Goal: Task Accomplishment & Management: Manage account settings

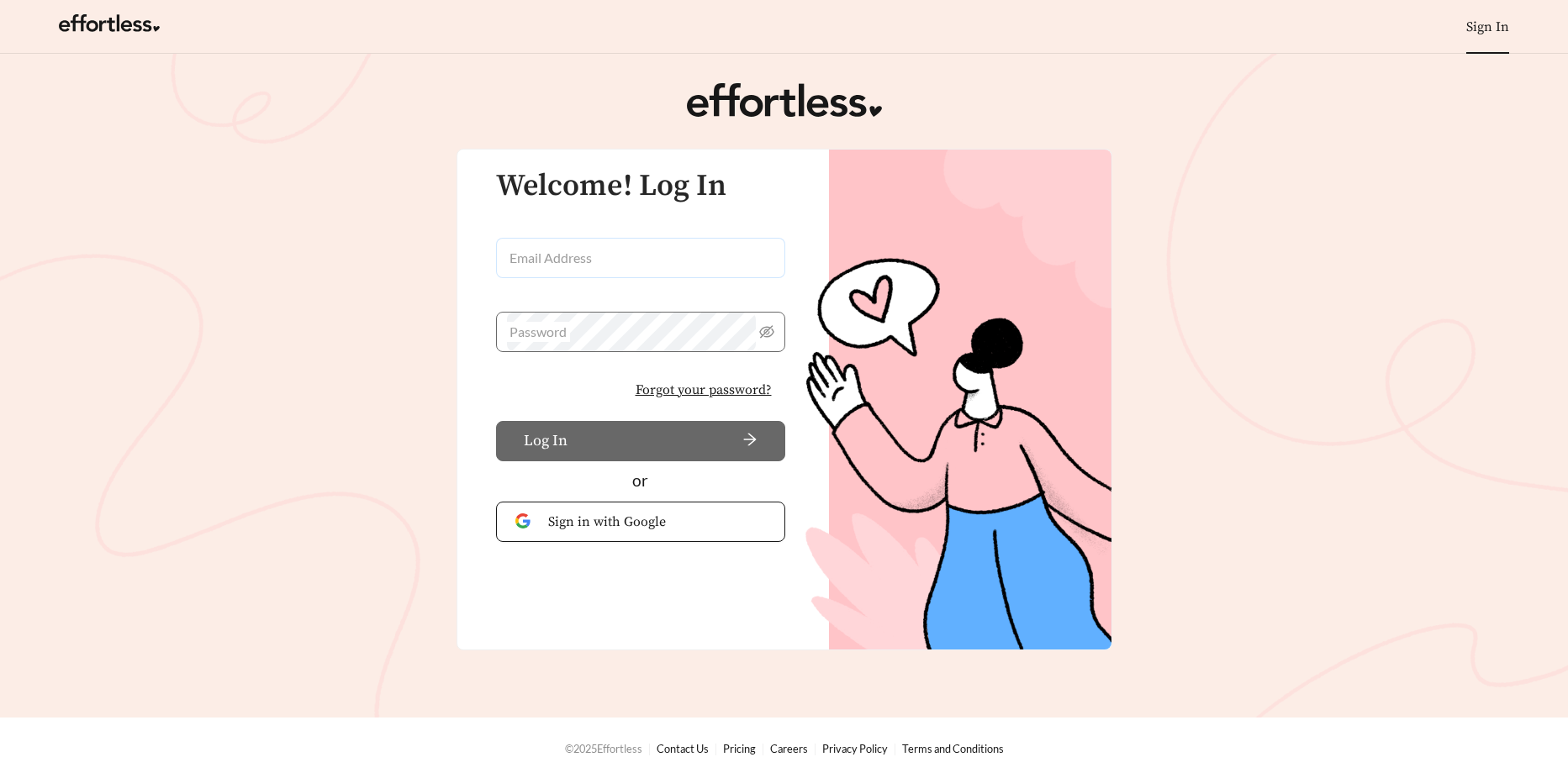
type input "**********"
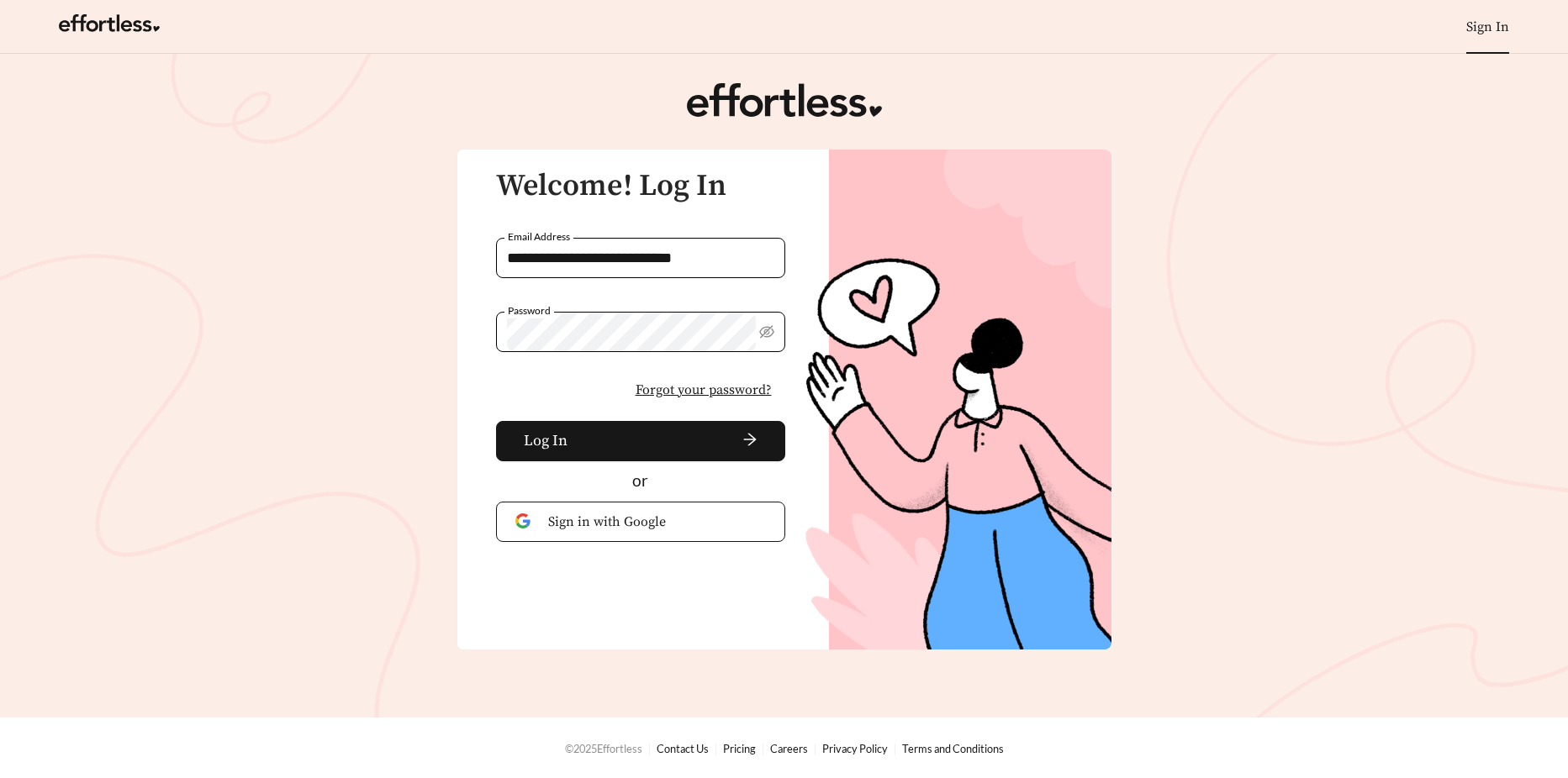
click at [482, 376] on div "**********" at bounding box center [631, 324] width 308 height 310
click at [580, 446] on span "arrow-right" at bounding box center [666, 440] width 183 height 18
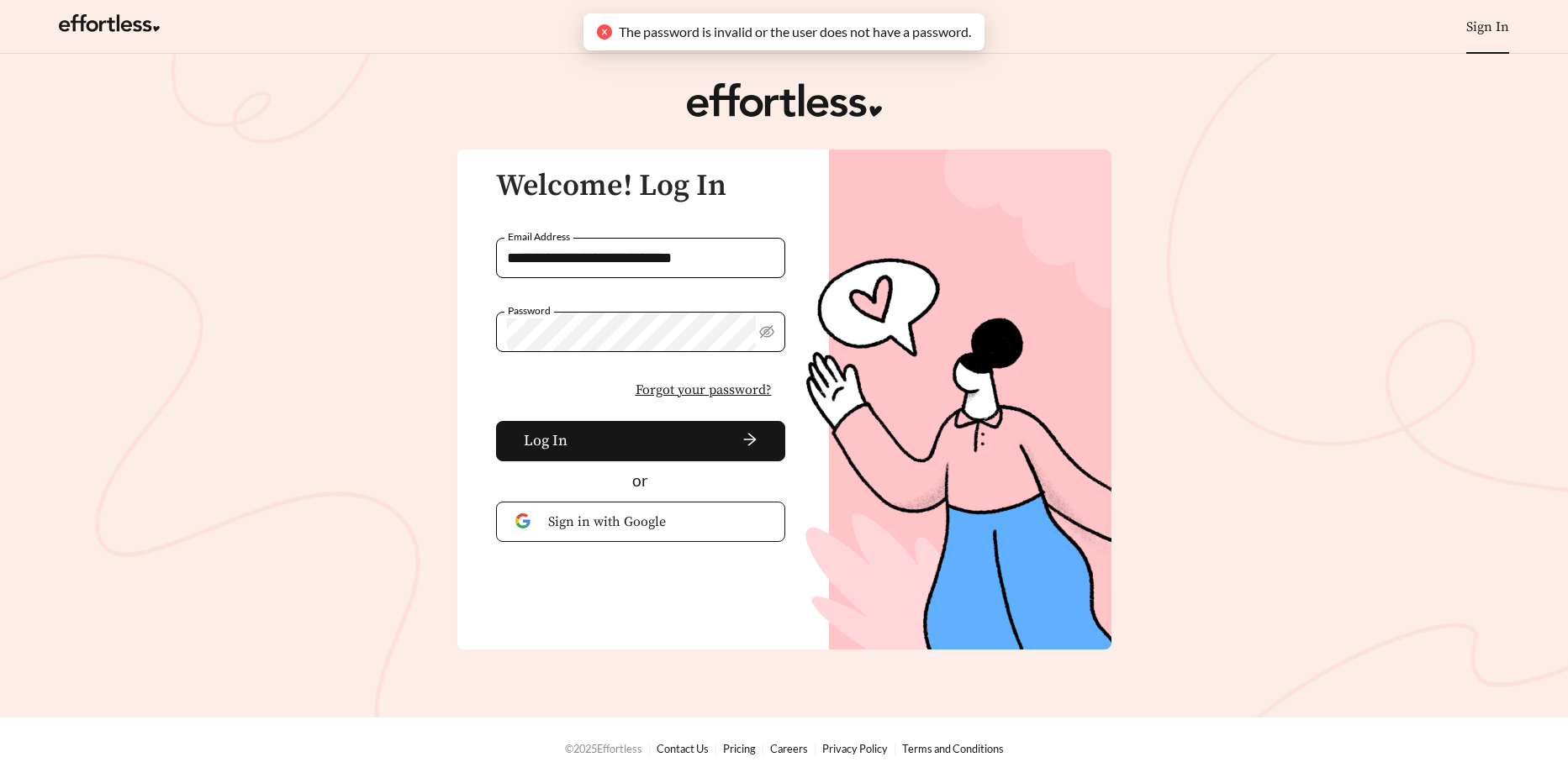
click at [284, 341] on main "**********" at bounding box center [784, 385] width 1568 height 664
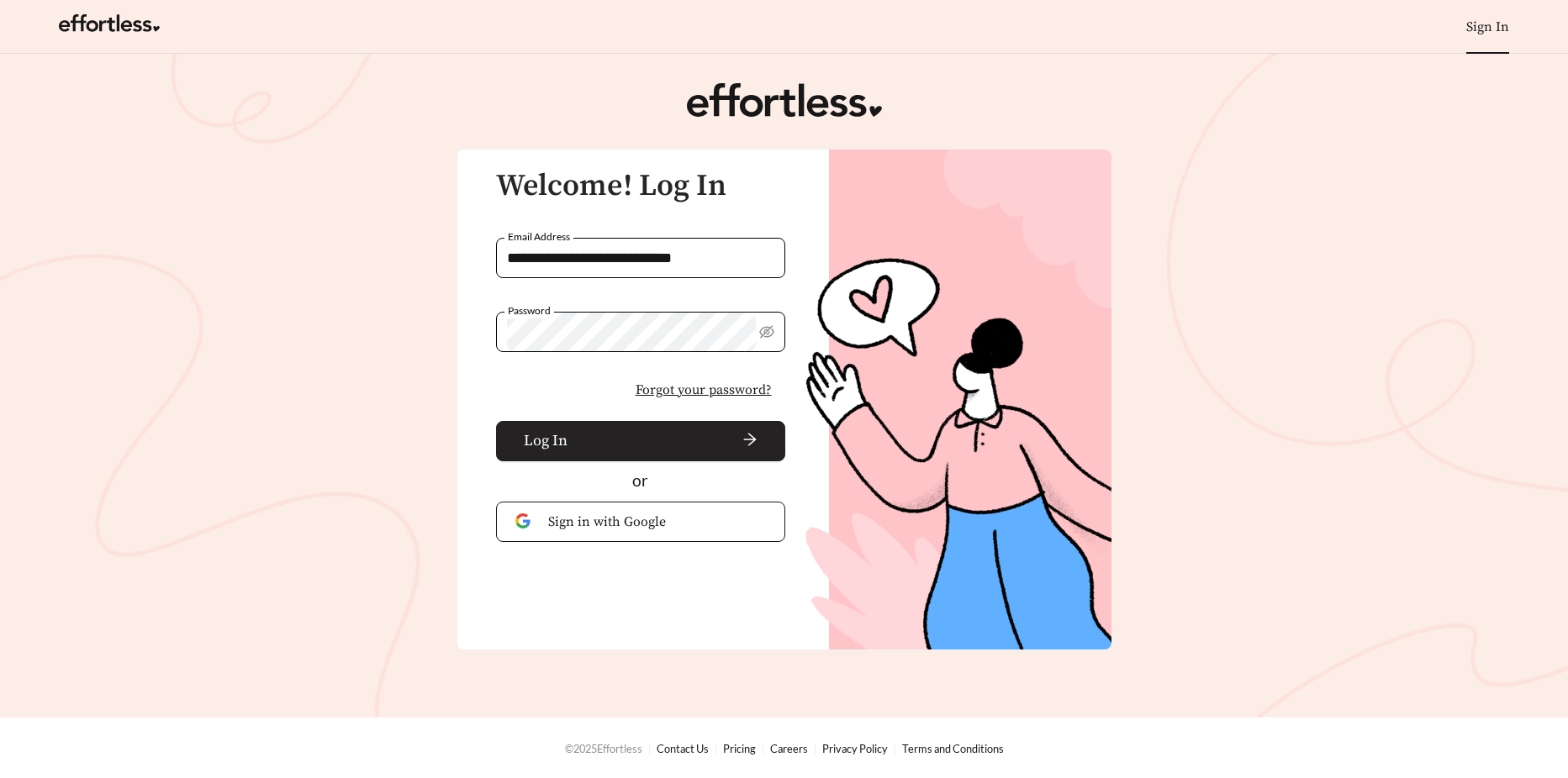
click at [514, 445] on button "Log In" at bounding box center [640, 441] width 289 height 40
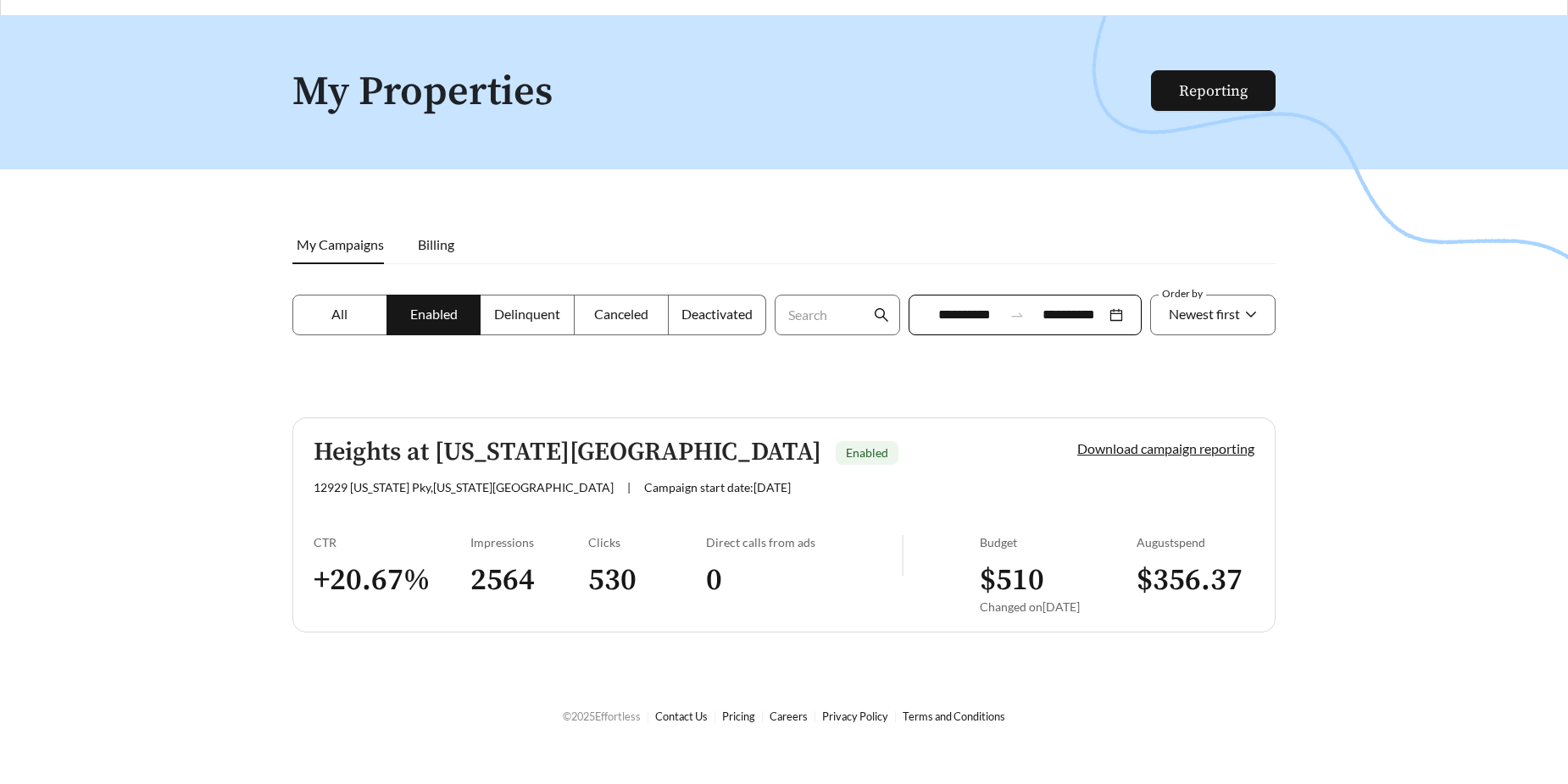
scroll to position [54, 0]
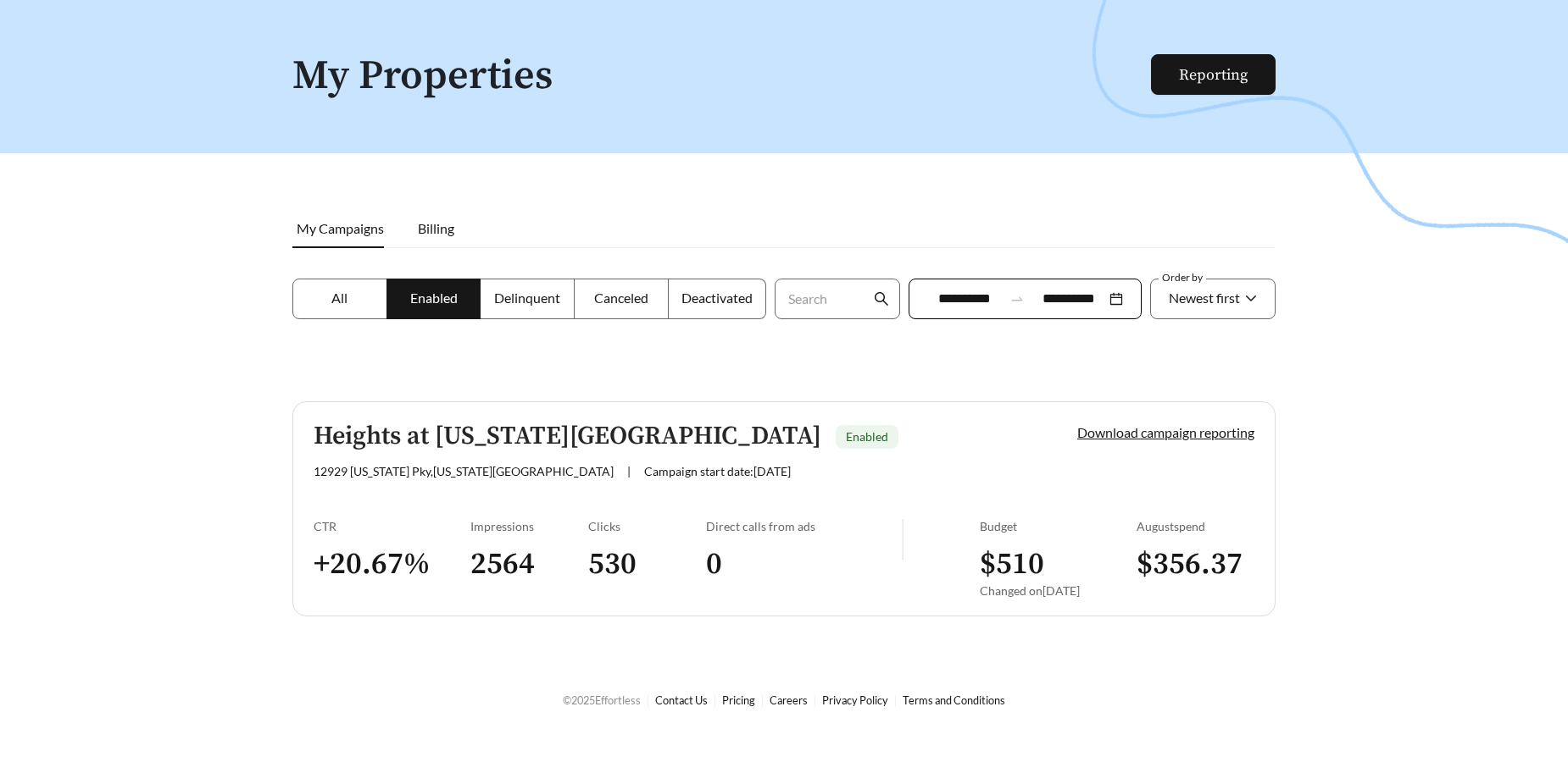
click at [361, 297] on label "All" at bounding box center [339, 299] width 95 height 40
click at [610, 301] on span "Canceled" at bounding box center [621, 297] width 54 height 16
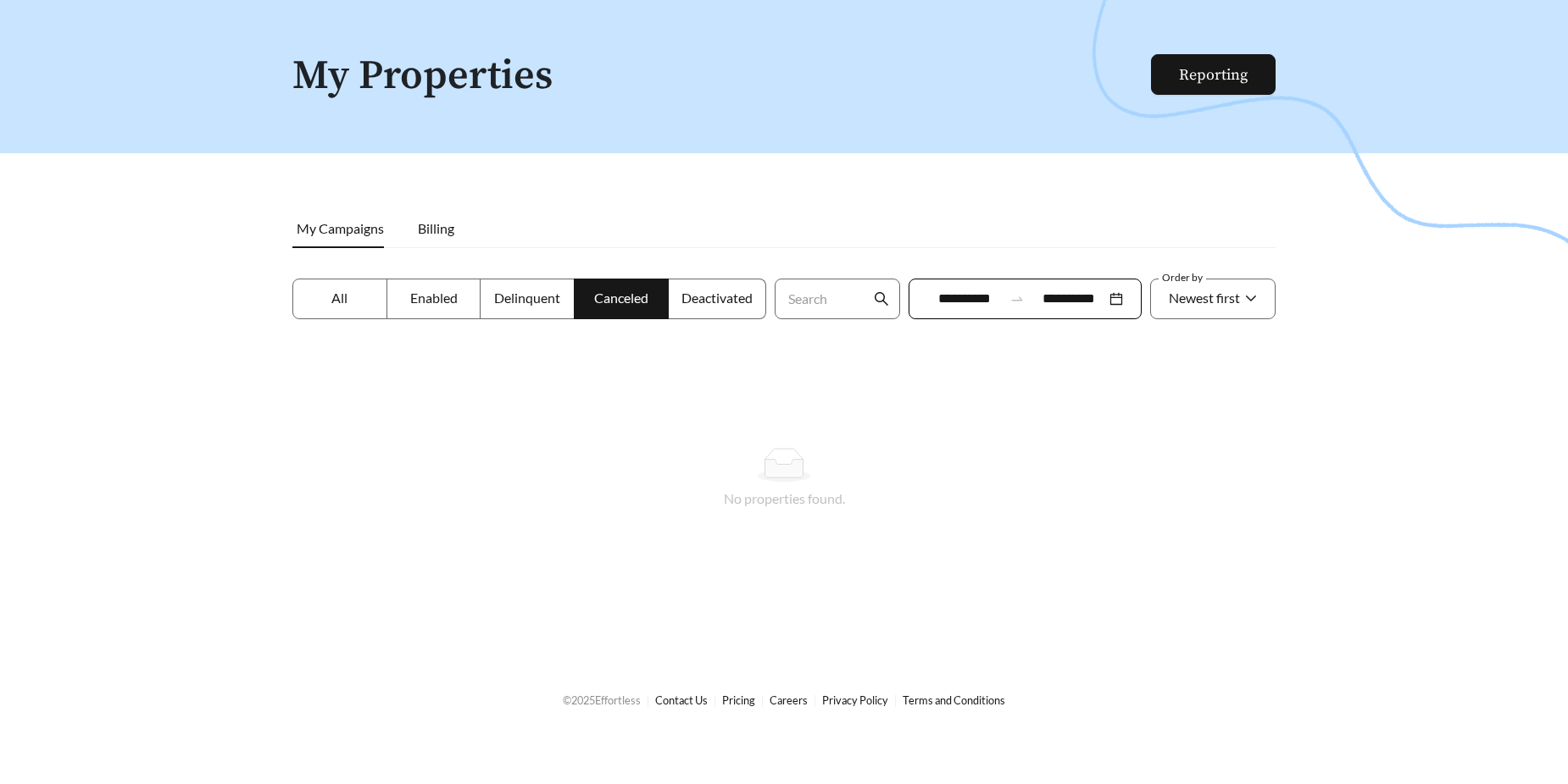
click at [542, 295] on span "Delinquent" at bounding box center [527, 297] width 66 height 16
click at [439, 300] on span "Enabled" at bounding box center [434, 297] width 47 height 16
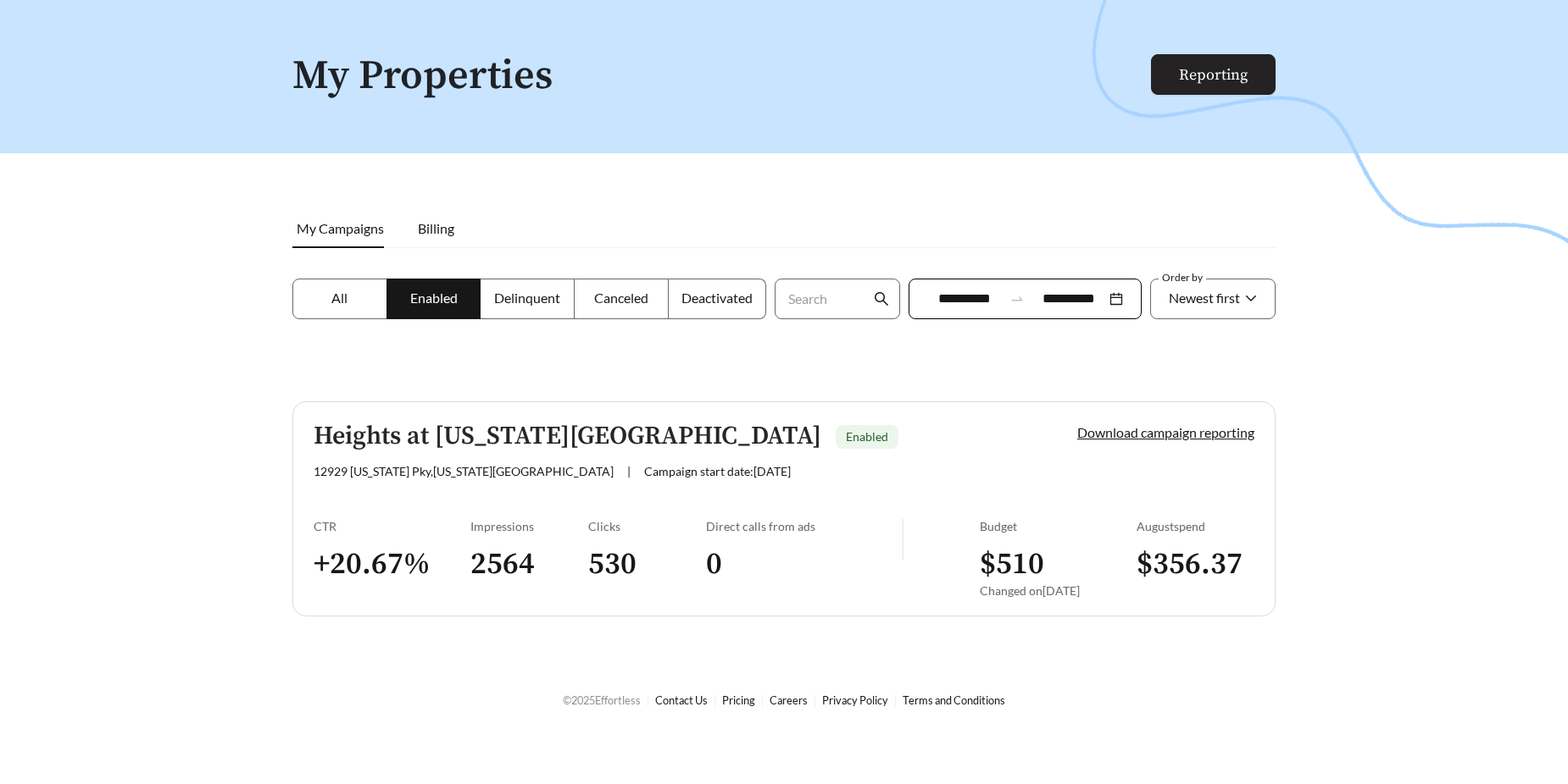
click at [1193, 70] on link "Reporting" at bounding box center [1212, 75] width 68 height 19
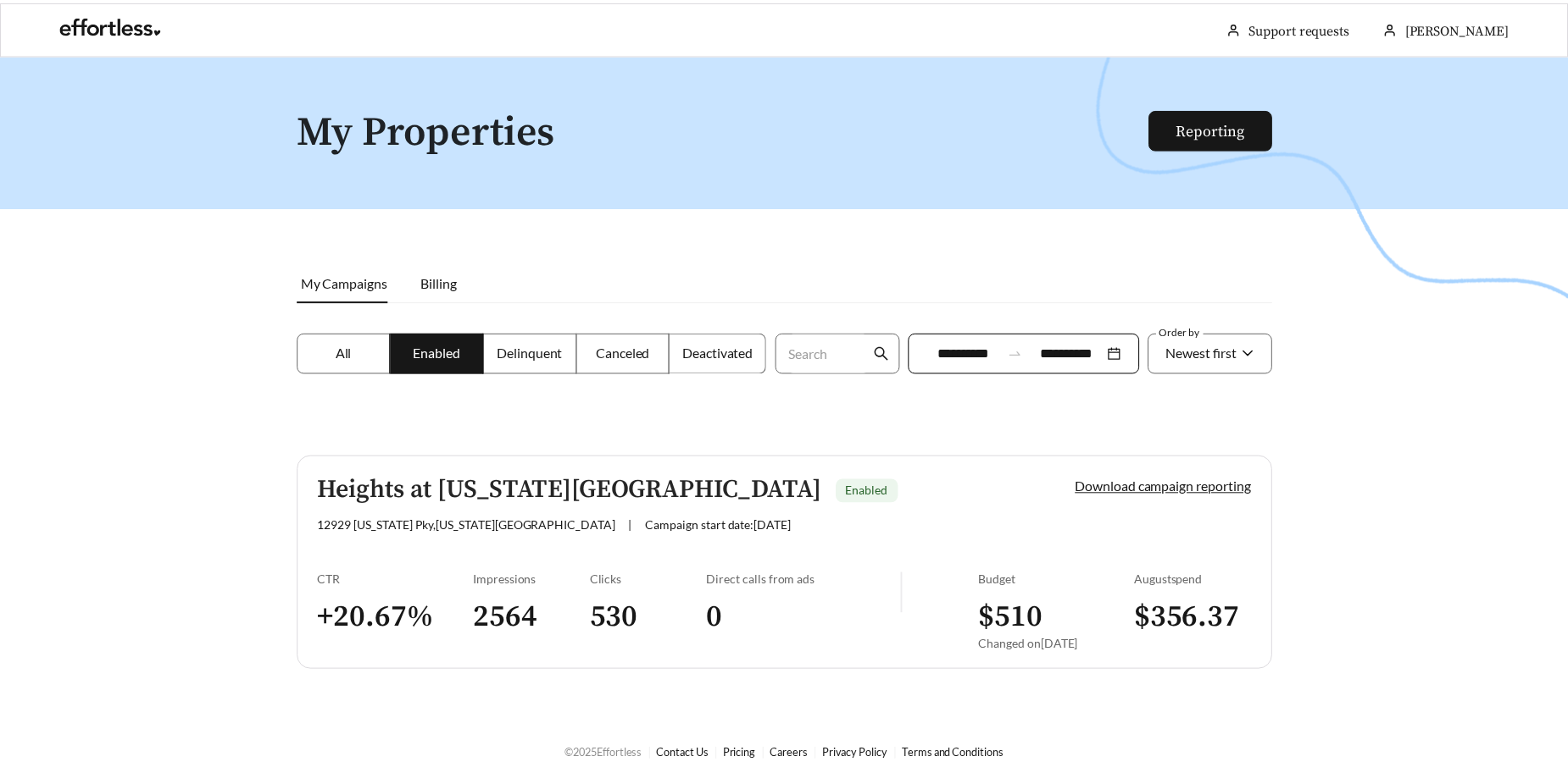
scroll to position [54, 0]
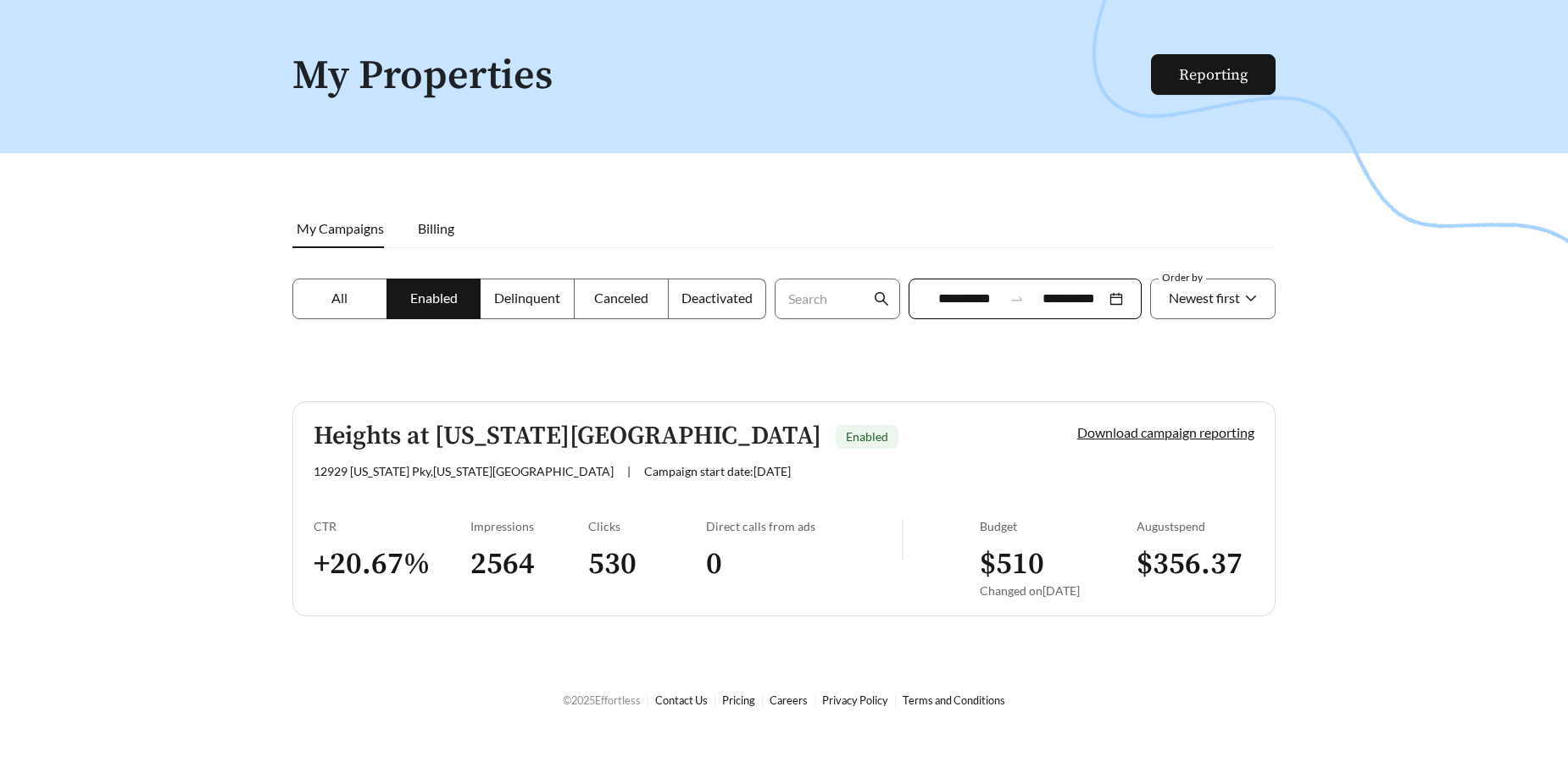
click at [558, 289] on span "Delinquent" at bounding box center [527, 297] width 66 height 16
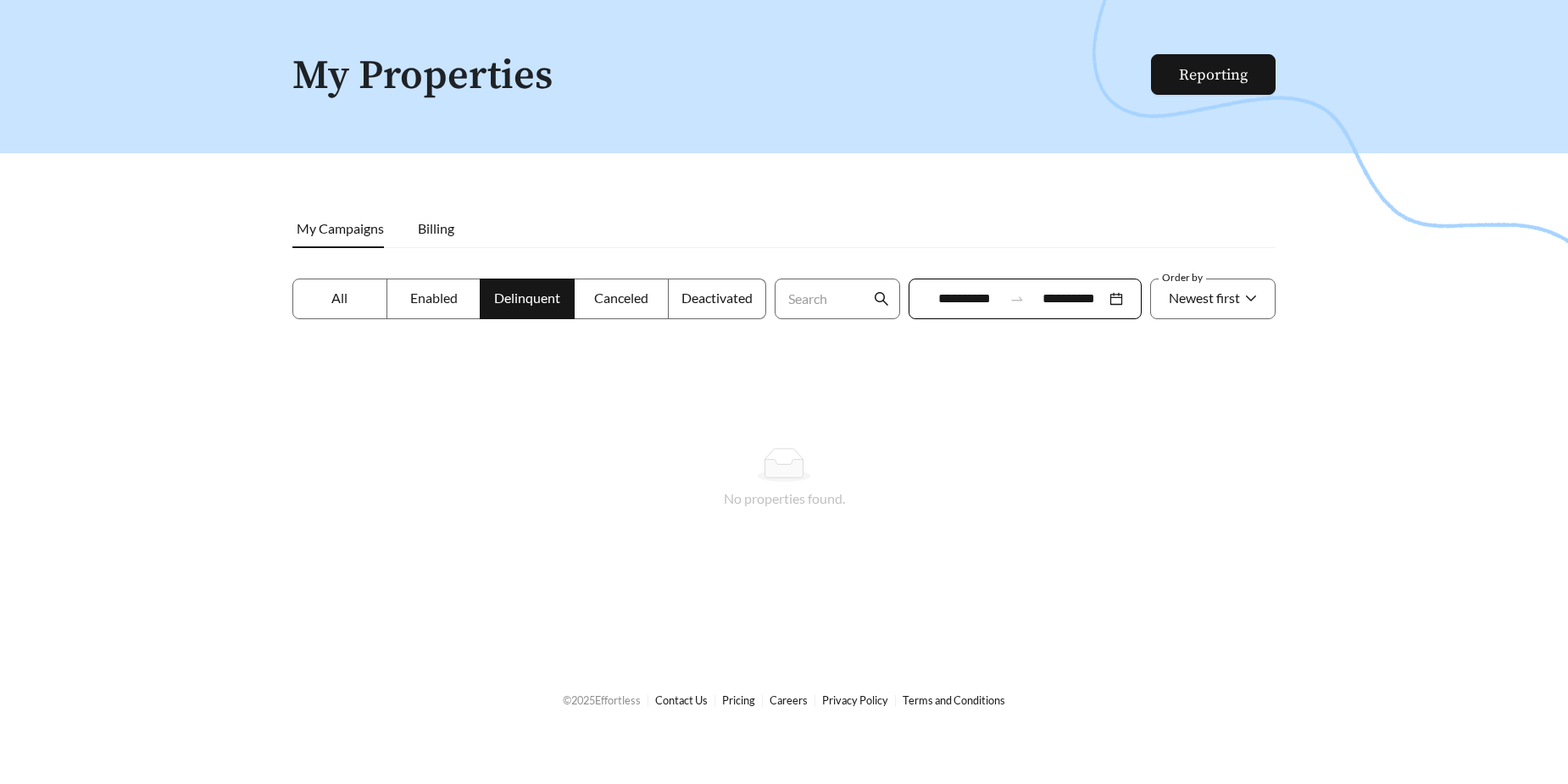
click at [639, 292] on span "Canceled" at bounding box center [621, 297] width 54 height 16
click at [725, 294] on span "Deactivated" at bounding box center [717, 297] width 71 height 16
click at [511, 289] on label "Delinquent" at bounding box center [528, 299] width 94 height 40
click at [435, 237] on li "Billing" at bounding box center [436, 229] width 70 height 39
click at [347, 302] on span "All" at bounding box center [339, 297] width 16 height 16
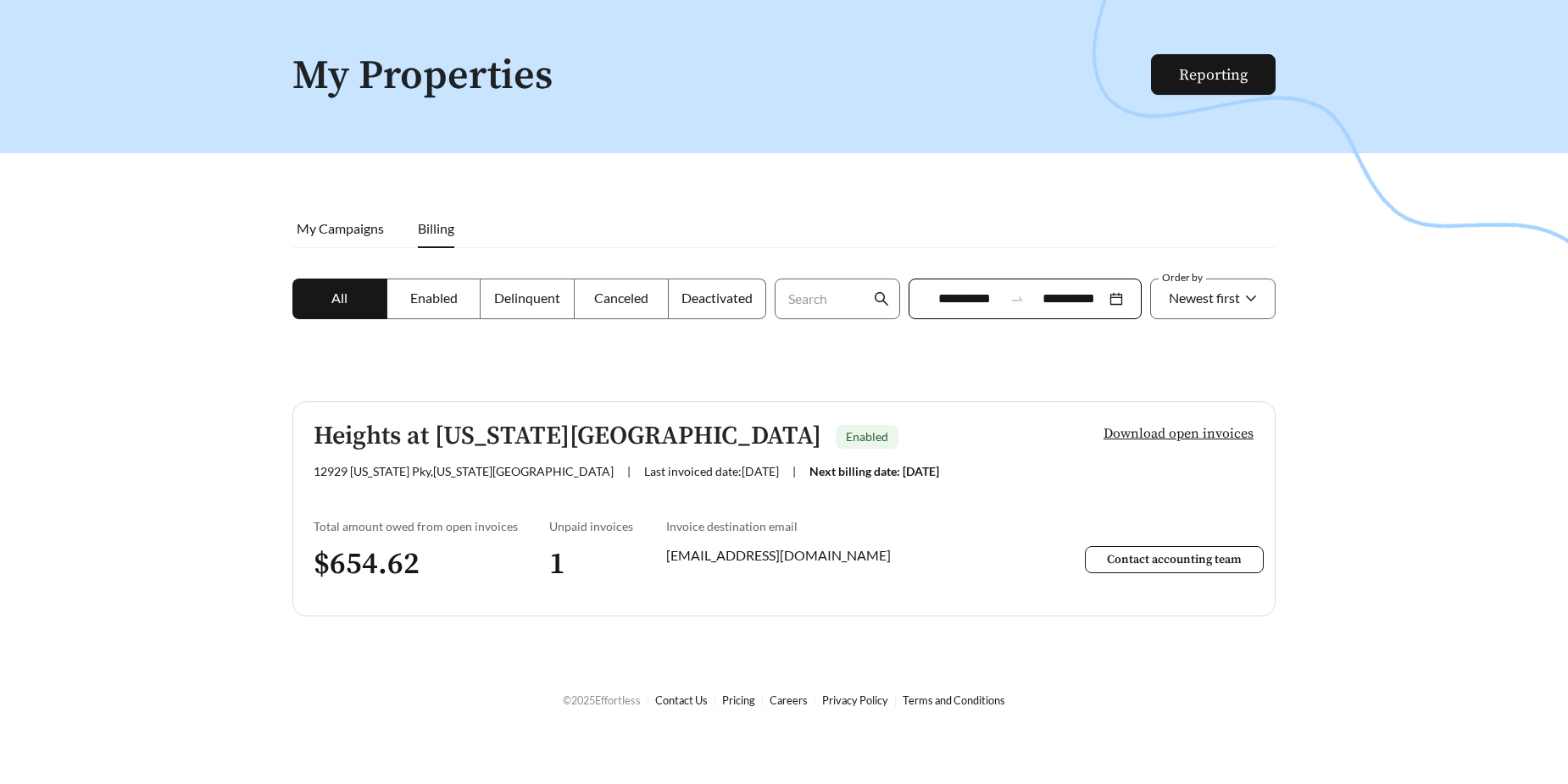
click at [1147, 435] on span "Download open invoices" at bounding box center [1179, 433] width 150 height 20
click at [918, 218] on div at bounding box center [784, 392] width 1568 height 784
